Goal: Find specific page/section: Find specific page/section

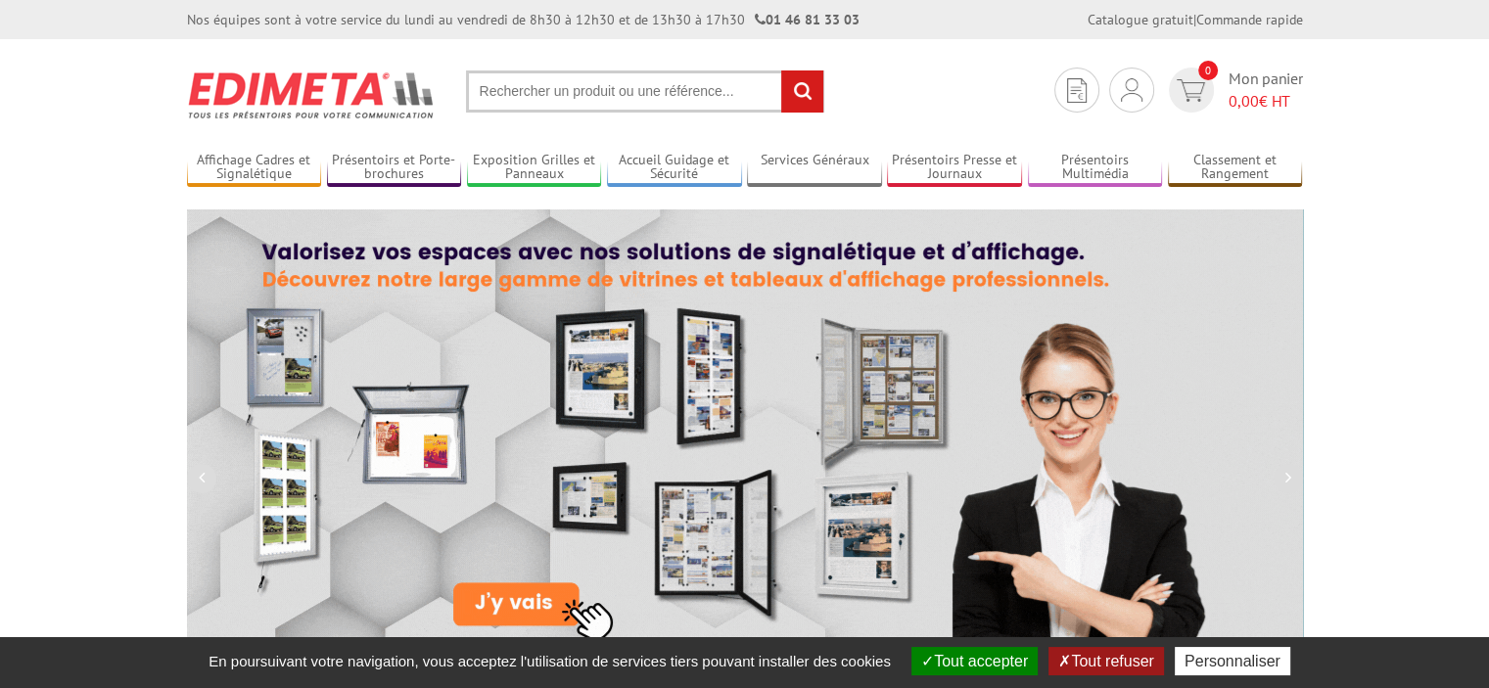
click at [632, 97] on input "text" at bounding box center [645, 91] width 358 height 42
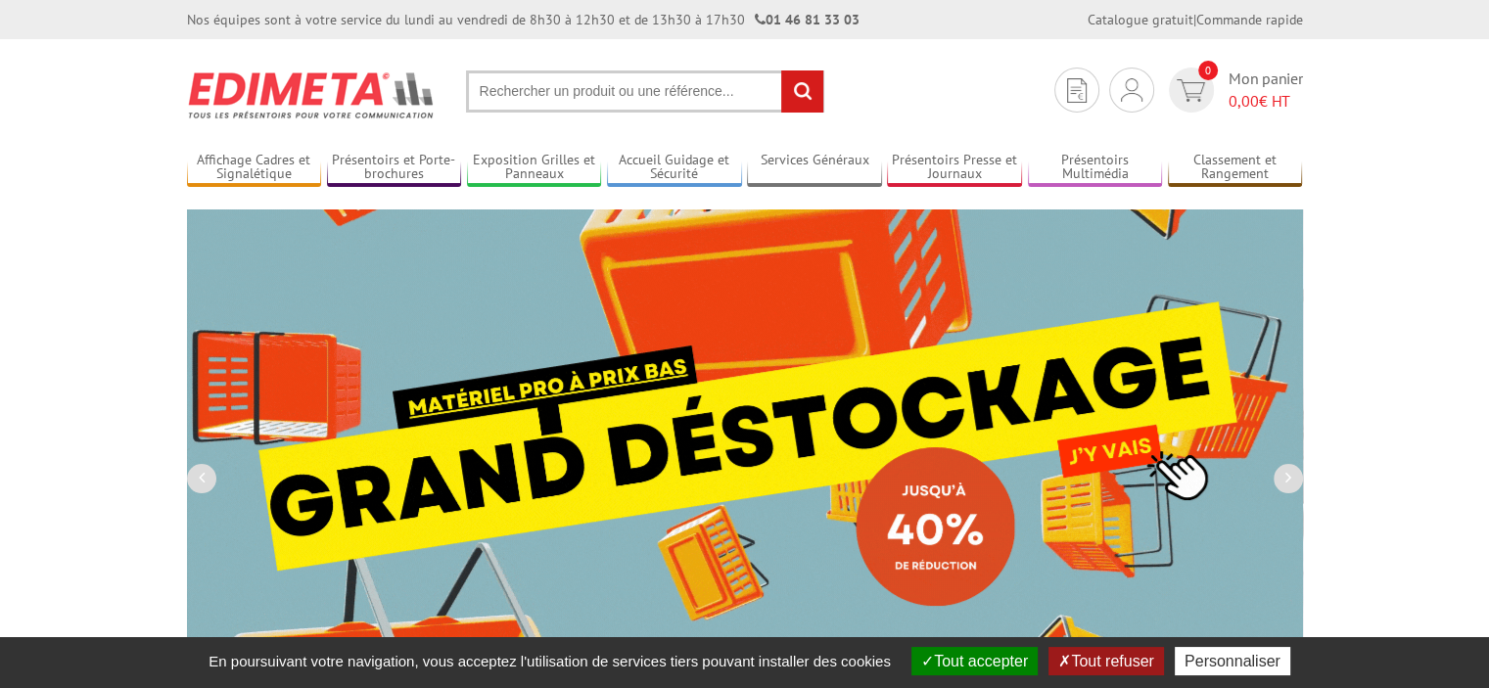
click at [532, 97] on input "text" at bounding box center [645, 91] width 358 height 42
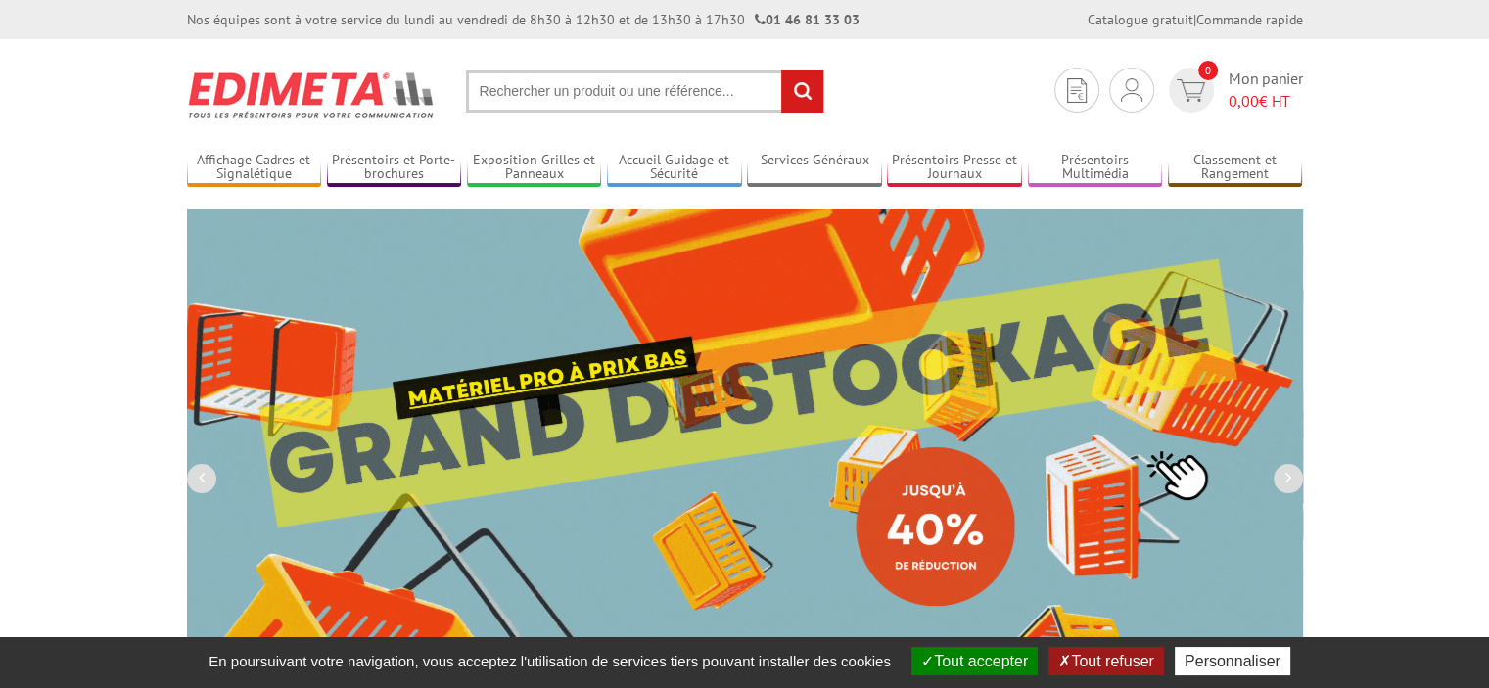
click at [542, 94] on input "text" at bounding box center [645, 91] width 358 height 42
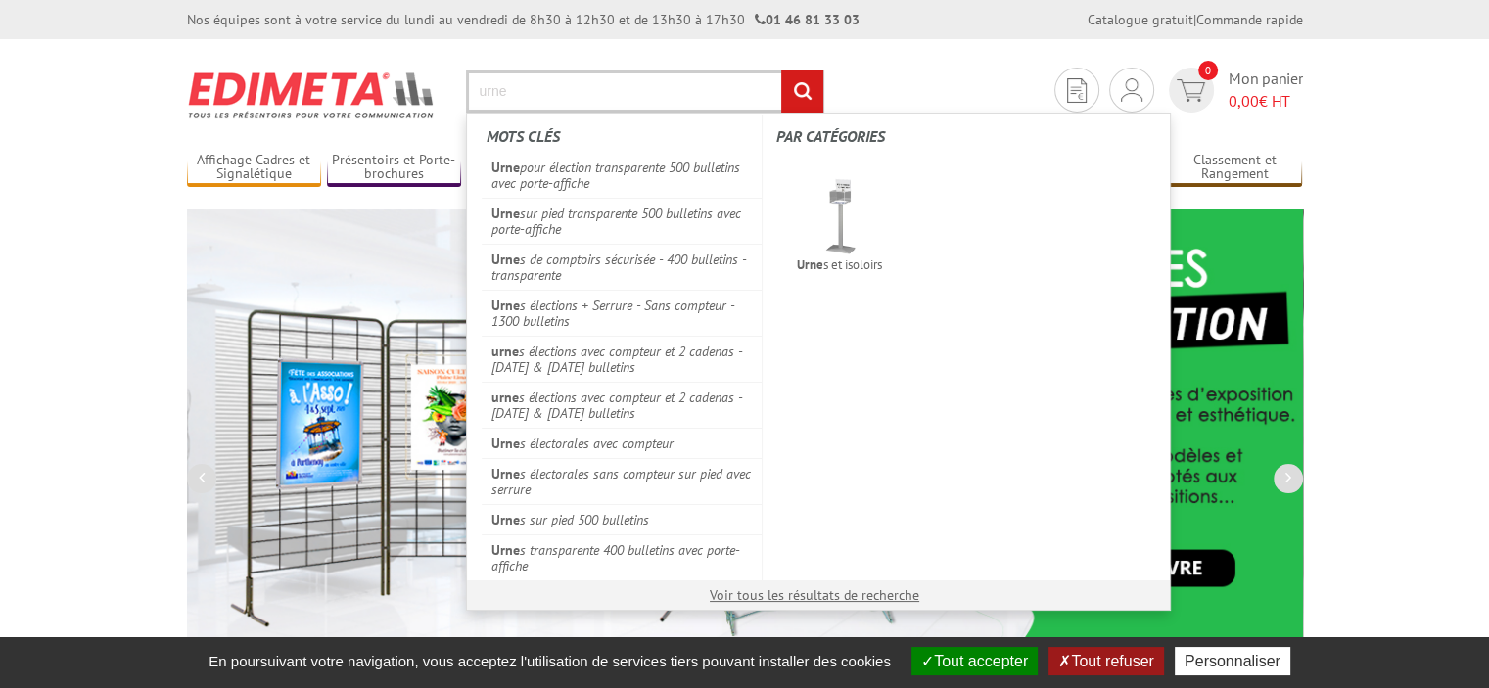
type input "urne"
click at [781, 70] on input "rechercher" at bounding box center [802, 91] width 42 height 42
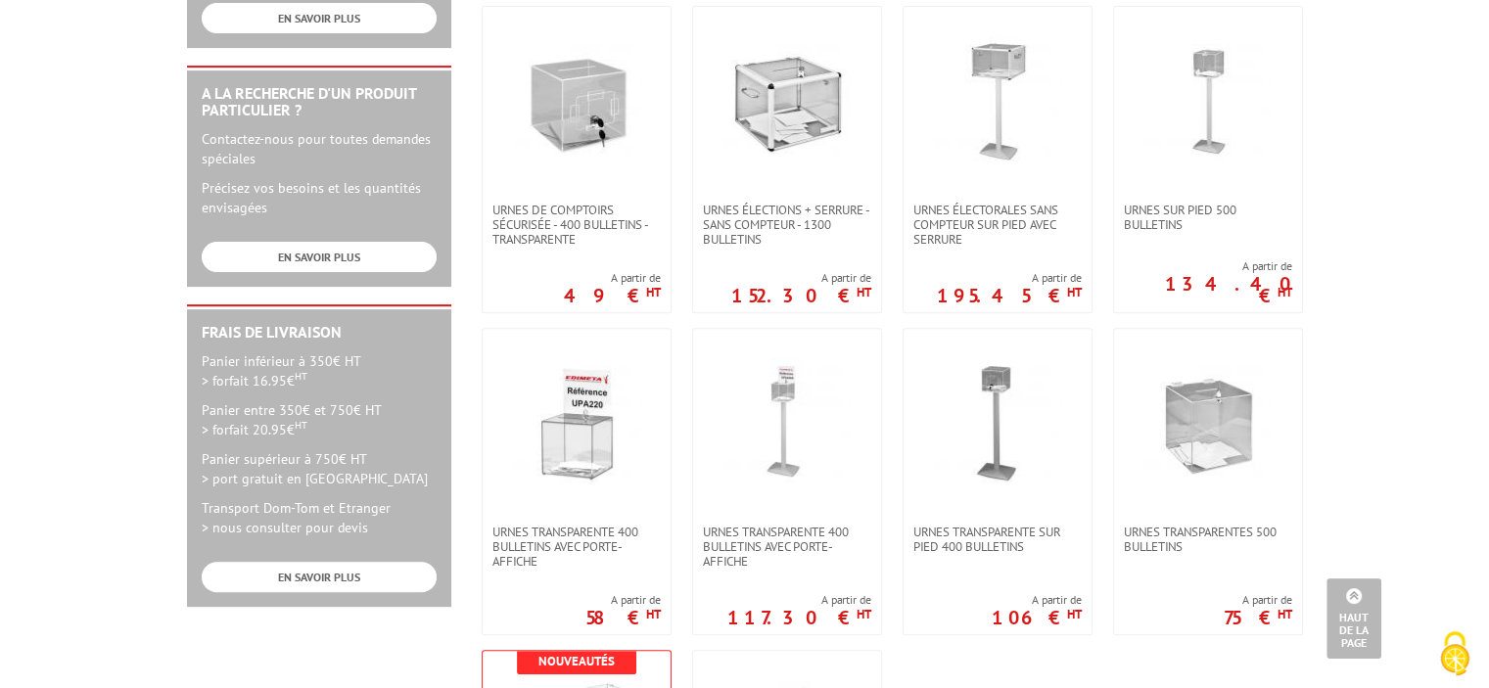
scroll to position [685, 0]
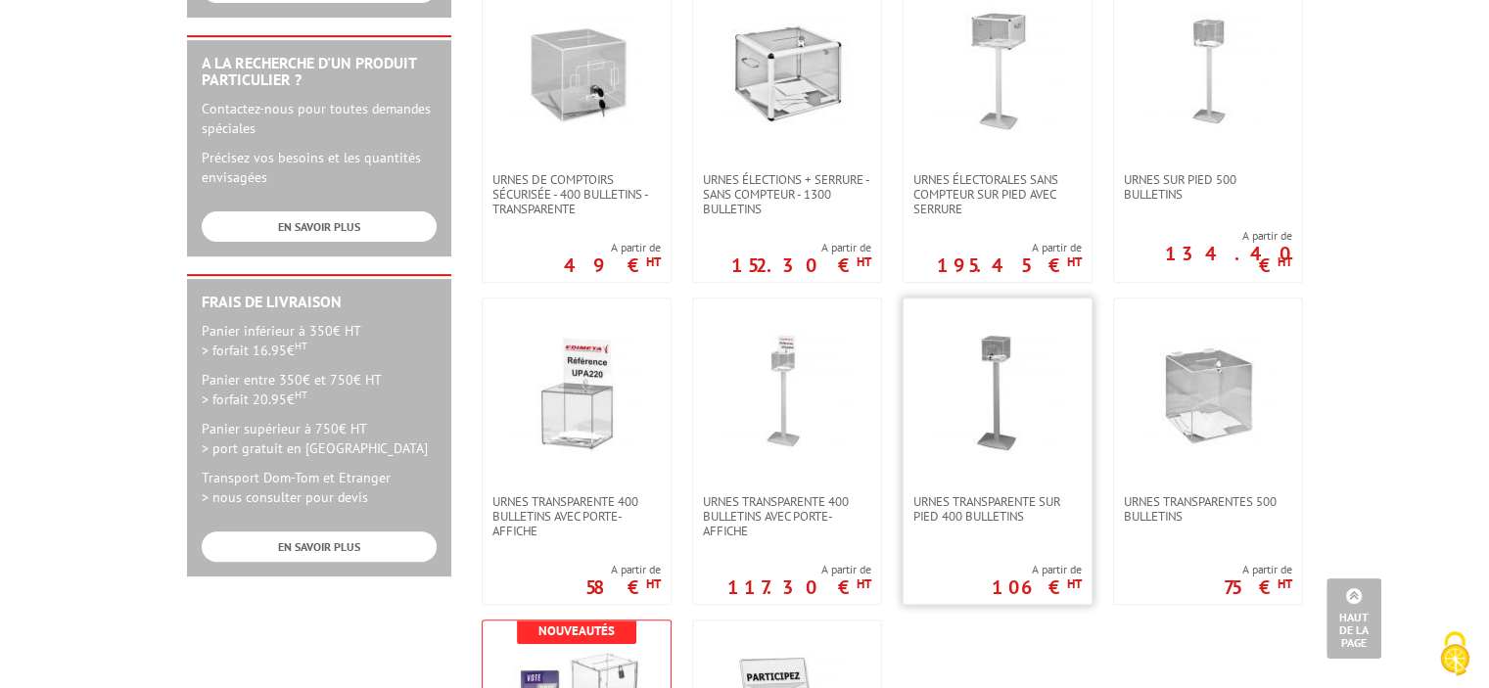
click at [1052, 391] on img at bounding box center [997, 391] width 127 height 127
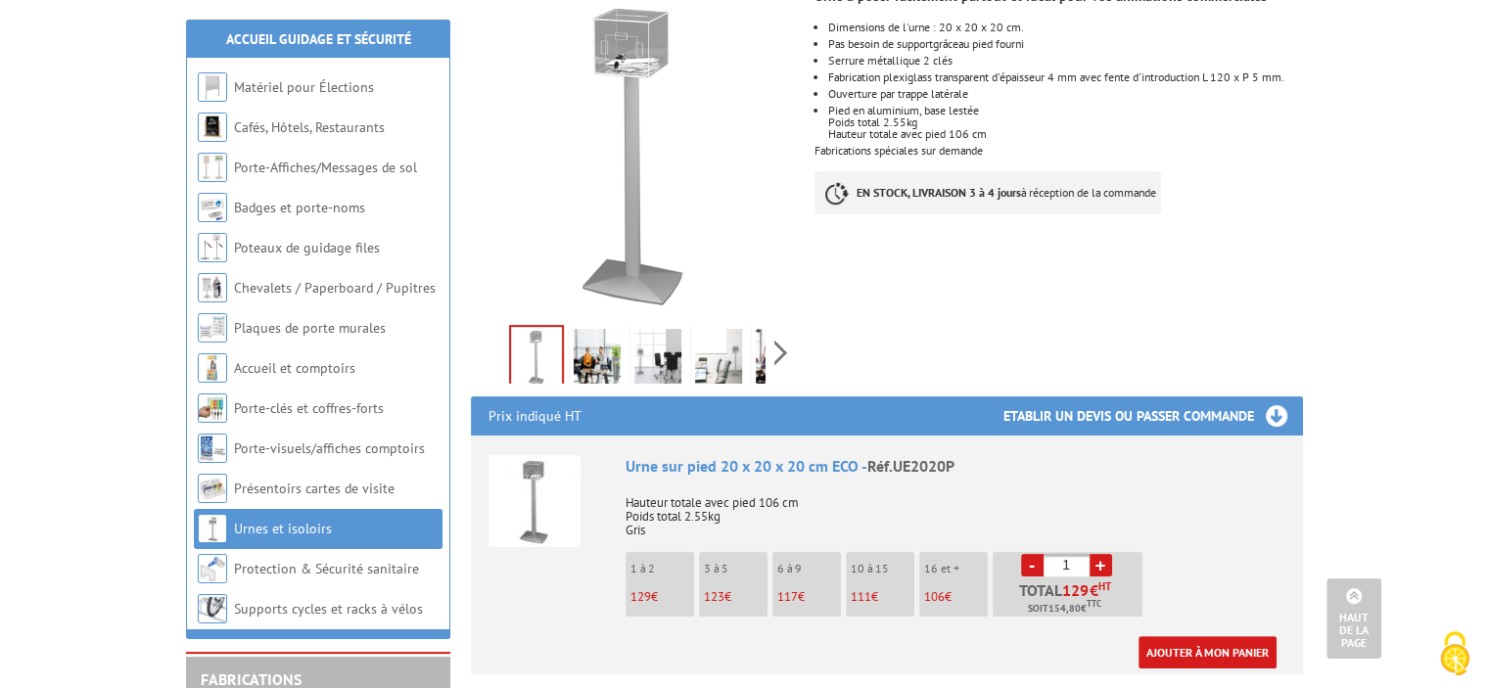
scroll to position [294, 0]
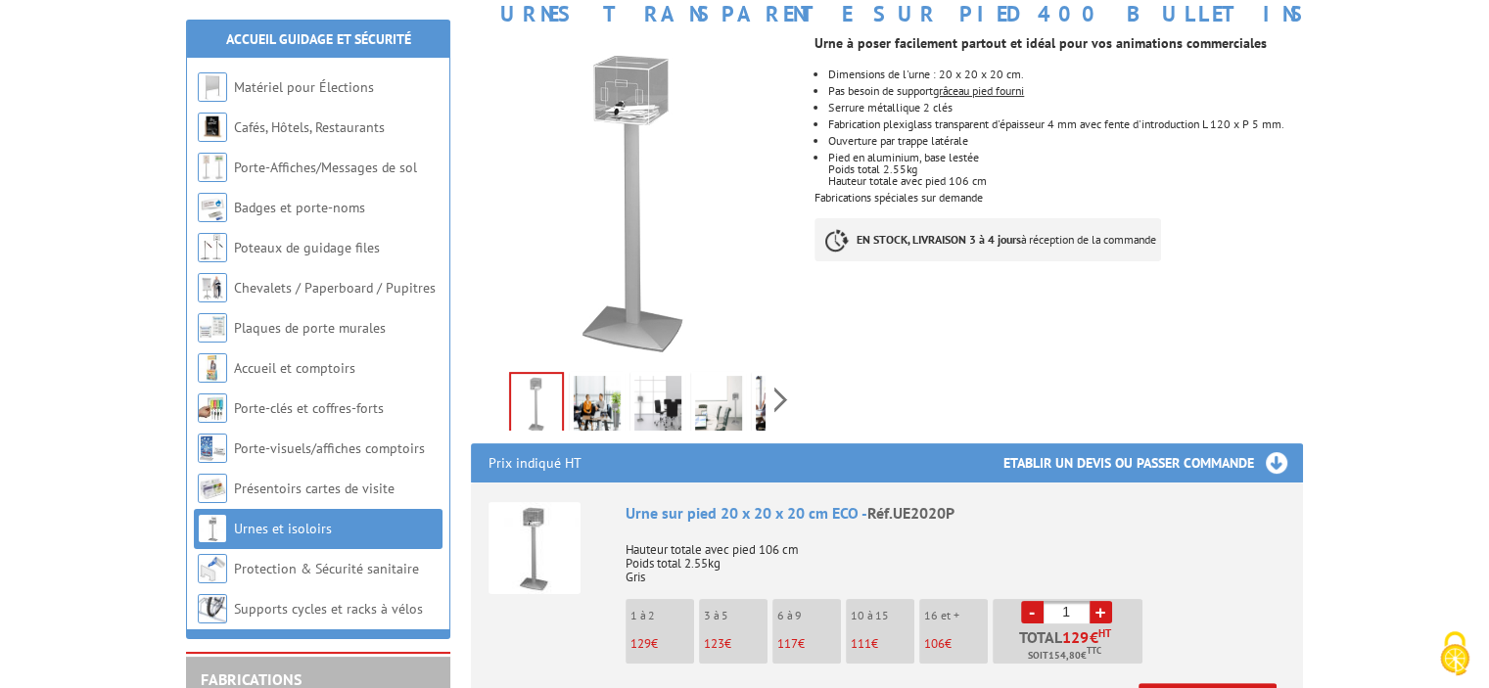
click at [1116, 275] on div "Urne à poser facilement partout et idéal pour vos animations commerciales Dimen…" at bounding box center [1066, 153] width 502 height 256
